Goal: Task Accomplishment & Management: Manage account settings

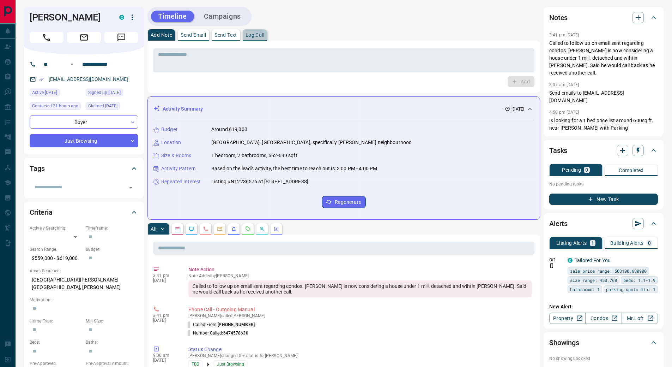
click at [257, 36] on p "Log Call" at bounding box center [255, 34] width 19 height 5
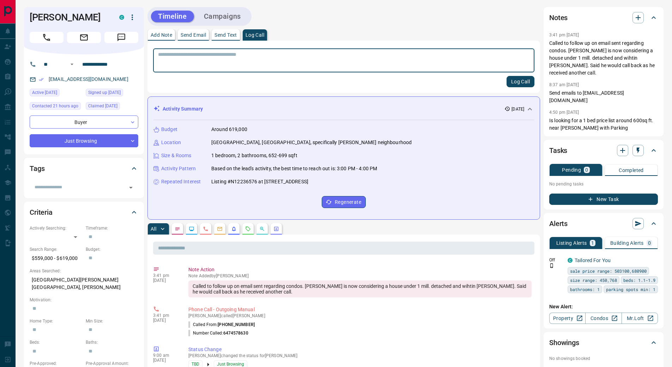
click at [250, 60] on textarea at bounding box center [344, 61] width 372 height 18
type textarea "**********"
click at [525, 80] on button "Log Call" at bounding box center [521, 81] width 28 height 11
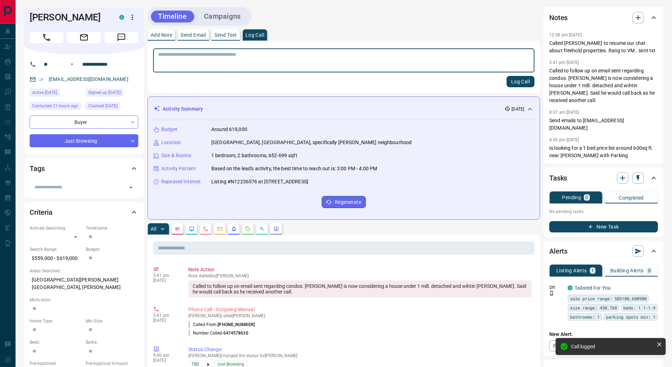
click at [221, 36] on p "Send Text" at bounding box center [226, 34] width 23 height 5
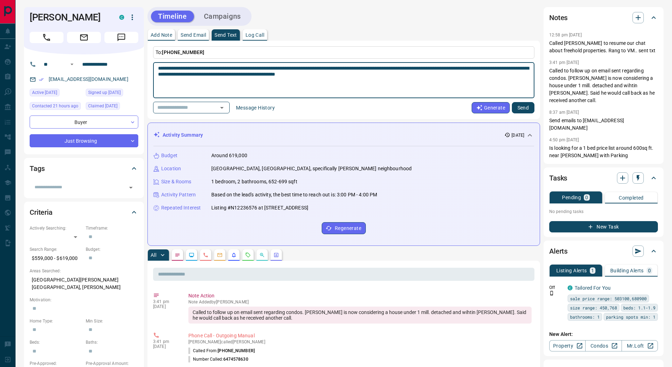
click at [300, 68] on textarea "**********" at bounding box center [344, 80] width 372 height 30
click at [425, 78] on textarea "**********" at bounding box center [344, 80] width 372 height 30
type textarea "**********"
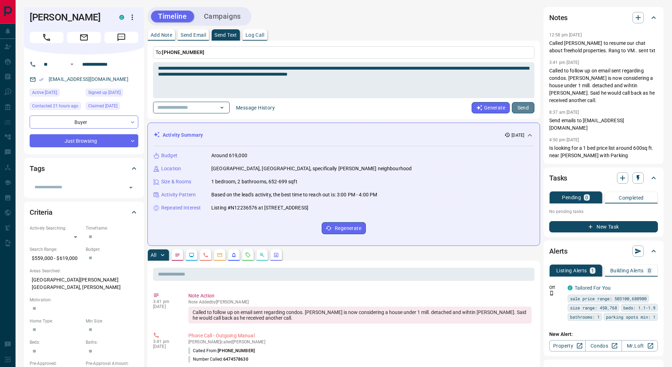
click at [528, 109] on button "Send" at bounding box center [523, 107] width 23 height 11
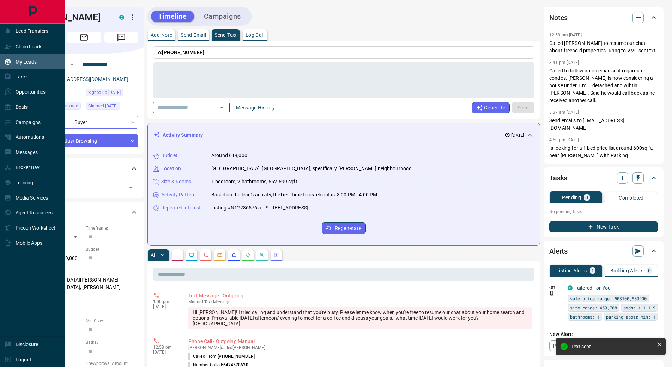
click at [20, 60] on p "My Leads" at bounding box center [26, 62] width 21 height 6
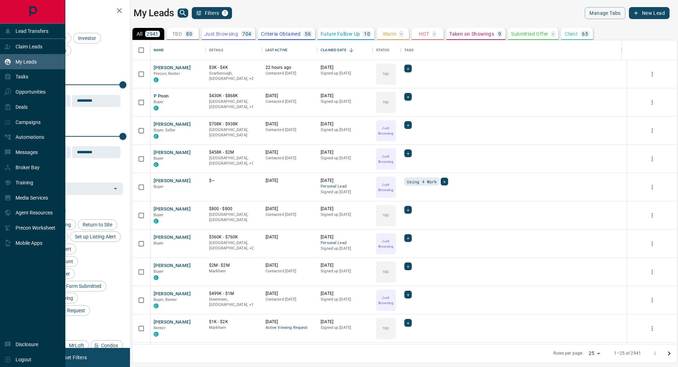
scroll to position [298, 539]
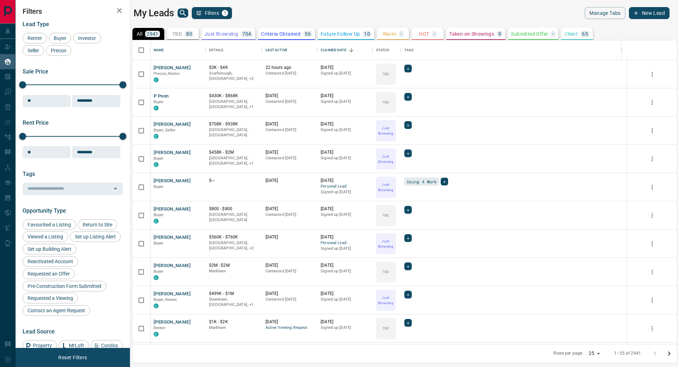
click at [181, 13] on icon "search button" at bounding box center [183, 13] width 8 height 8
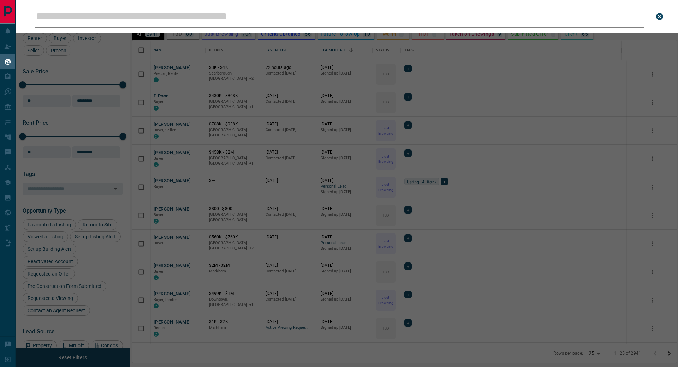
type input "**********"
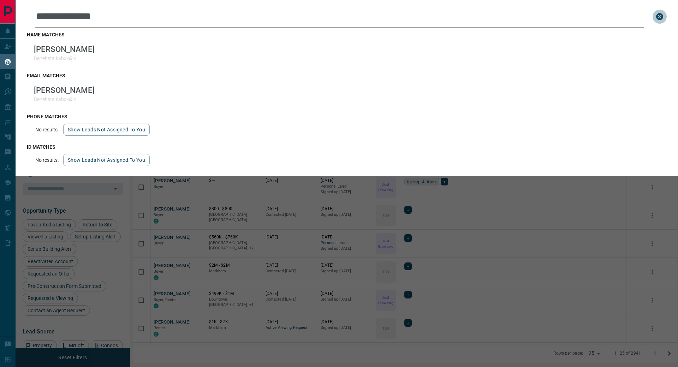
click at [660, 15] on icon "close search bar" at bounding box center [659, 16] width 8 height 8
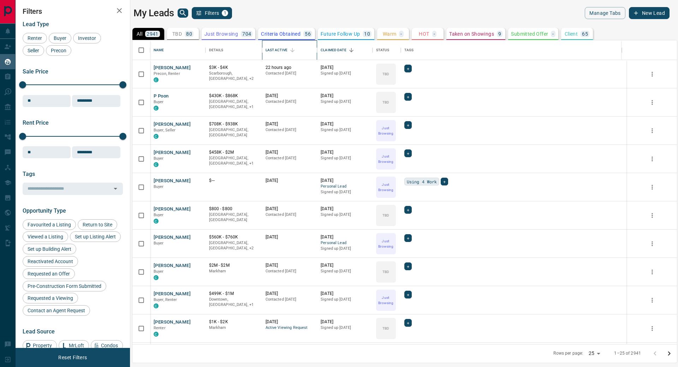
click at [282, 51] on div "Last Active" at bounding box center [276, 50] width 22 height 20
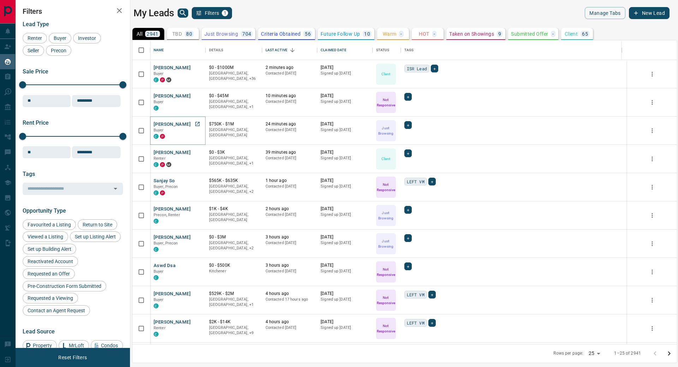
click at [197, 124] on icon "Open in New Tab" at bounding box center [197, 124] width 4 height 4
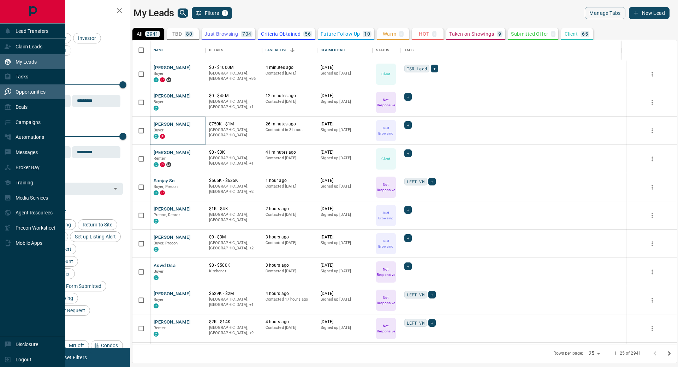
click at [25, 94] on p "Opportunities" at bounding box center [31, 92] width 30 height 6
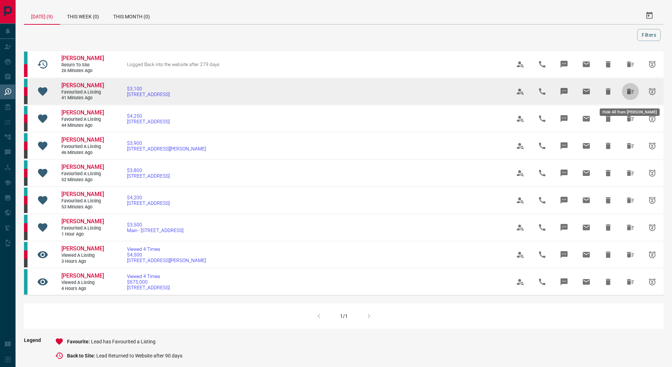
click at [631, 94] on icon "Hide All from Rodrigo Marcellino" at bounding box center [630, 92] width 7 height 6
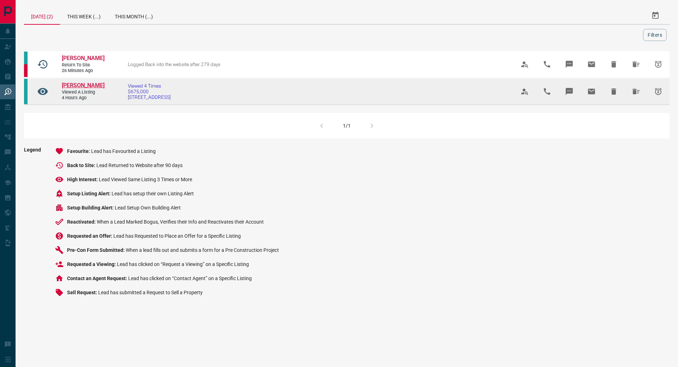
click at [85, 84] on span "[PERSON_NAME]" at bounding box center [83, 85] width 43 height 7
click at [635, 90] on icon "Hide All from Oliver WEI" at bounding box center [635, 92] width 7 height 6
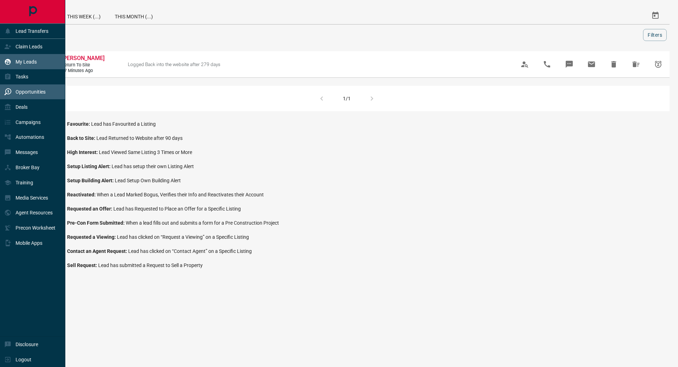
click at [21, 67] on div "My Leads" at bounding box center [20, 62] width 32 height 12
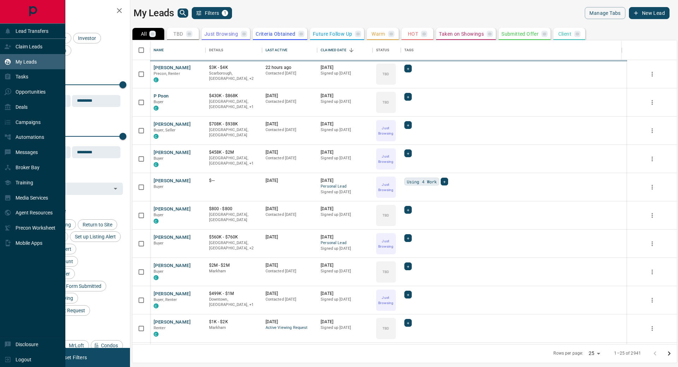
scroll to position [298, 539]
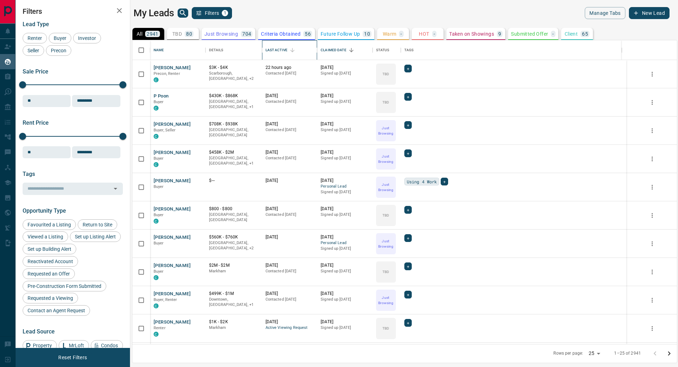
click at [281, 48] on div "Last Active" at bounding box center [276, 50] width 22 height 20
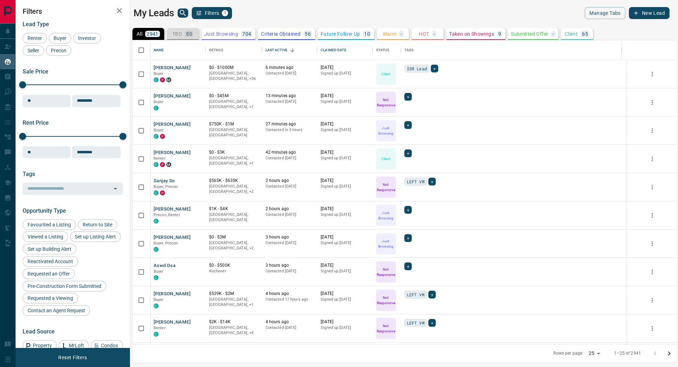
click at [182, 33] on p "TBD" at bounding box center [177, 33] width 10 height 5
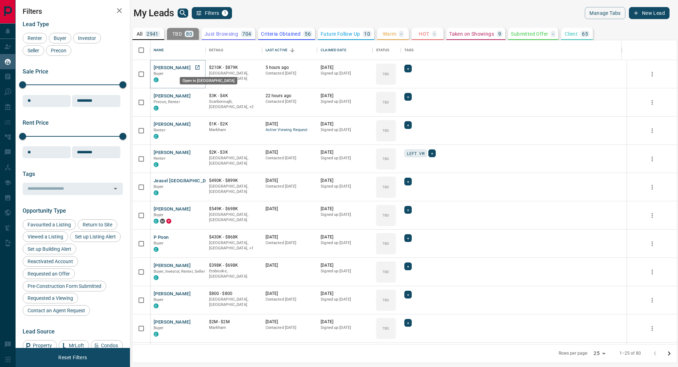
click at [198, 67] on icon "Open in New Tab" at bounding box center [197, 68] width 6 height 6
click at [197, 95] on icon "Open in New Tab" at bounding box center [197, 96] width 6 height 6
click at [200, 181] on icon "Open in New Tab" at bounding box center [197, 181] width 6 height 6
click at [197, 209] on icon "Open in New Tab" at bounding box center [197, 208] width 4 height 4
click at [198, 237] on icon "Open in New Tab" at bounding box center [197, 237] width 6 height 6
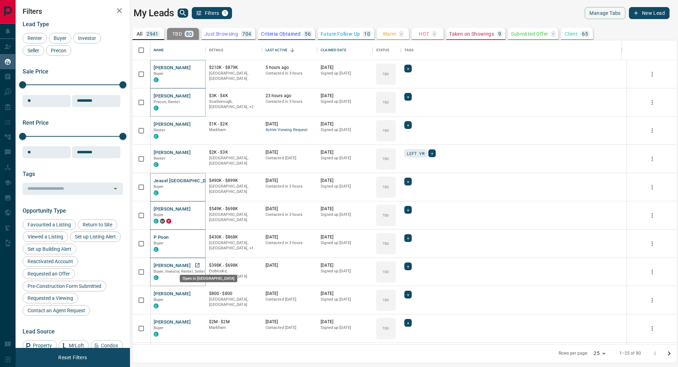
click at [198, 265] on icon "Open in New Tab" at bounding box center [197, 265] width 6 height 6
